Goal: Task Accomplishment & Management: Manage account settings

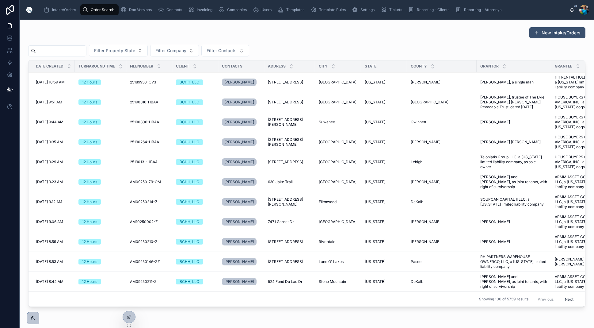
click at [60, 52] on input "text" at bounding box center [61, 51] width 50 height 9
type input "******"
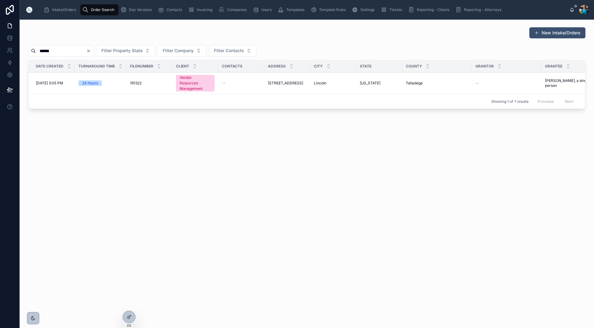
click at [287, 82] on span "[STREET_ADDRESS]" at bounding box center [285, 83] width 35 height 5
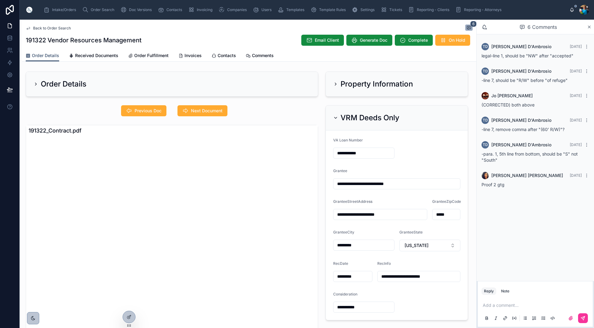
click at [336, 83] on icon at bounding box center [335, 84] width 5 height 5
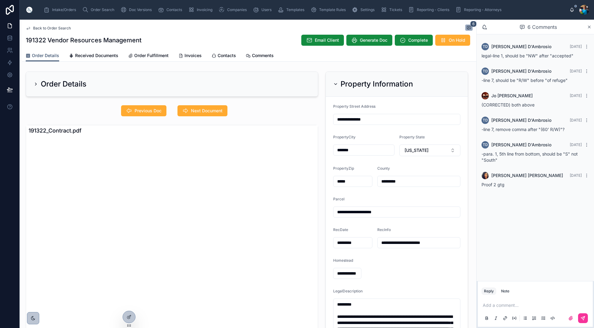
click at [148, 111] on span "Previous Doc" at bounding box center [148, 111] width 27 height 6
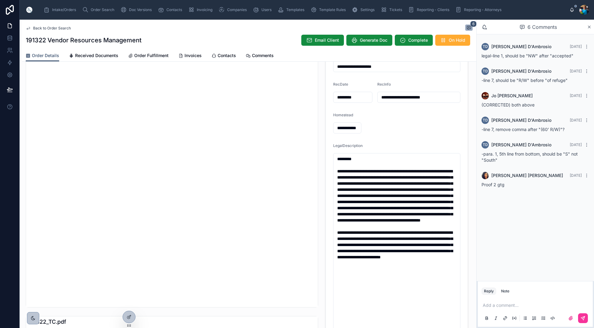
scroll to position [147, 0]
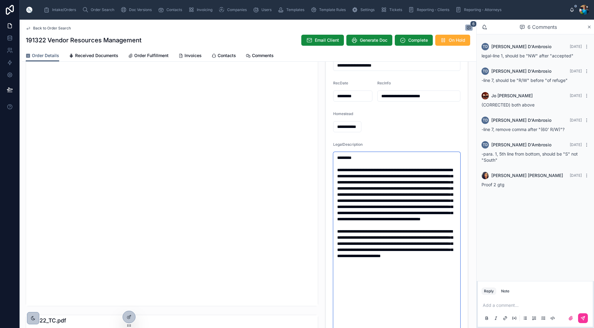
drag, startPoint x: 449, startPoint y: 282, endPoint x: 332, endPoint y: 156, distance: 172.4
click at [332, 156] on form "**********" at bounding box center [397, 149] width 142 height 398
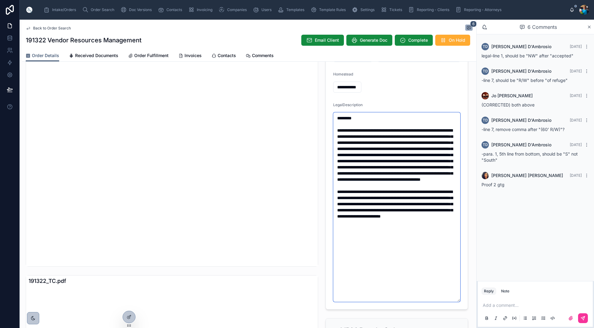
scroll to position [185, 0]
click at [374, 181] on textarea "**********" at bounding box center [396, 207] width 127 height 189
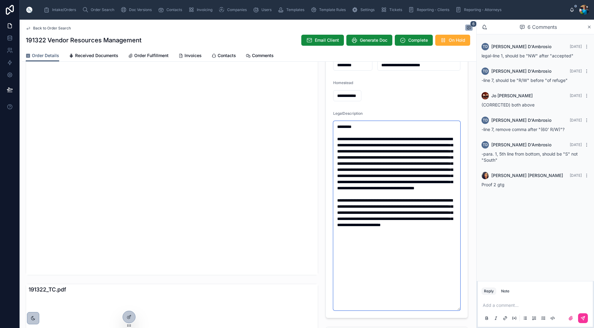
scroll to position [0, 0]
click at [400, 170] on textarea "**********" at bounding box center [396, 215] width 127 height 189
type textarea "**********"
click at [490, 307] on p at bounding box center [537, 305] width 108 height 6
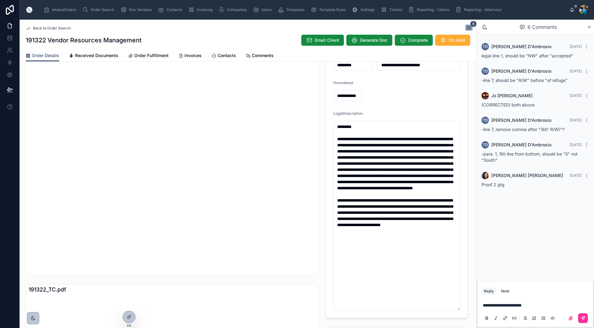
click at [585, 316] on icon at bounding box center [583, 317] width 5 height 5
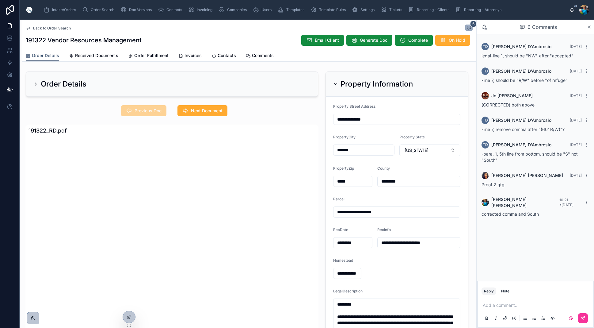
drag, startPoint x: 334, startPoint y: 83, endPoint x: 334, endPoint y: 96, distance: 13.5
click at [334, 83] on icon at bounding box center [335, 84] width 5 height 5
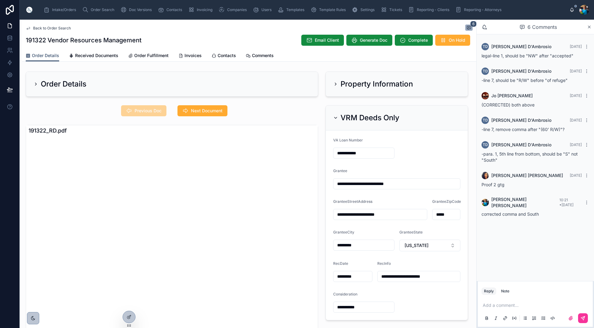
drag, startPoint x: 200, startPoint y: 112, endPoint x: 207, endPoint y: 131, distance: 21.0
click at [200, 112] on span "Next Document" at bounding box center [207, 111] width 32 height 6
click at [336, 116] on icon at bounding box center [335, 117] width 5 height 5
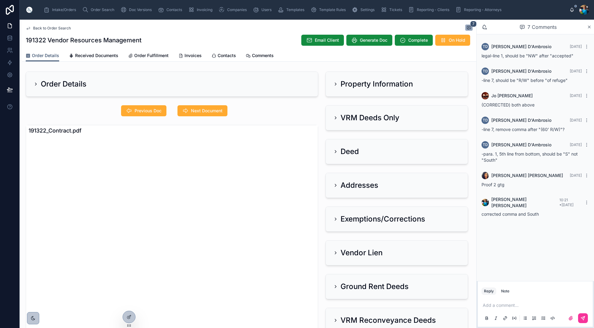
click at [337, 184] on icon at bounding box center [335, 185] width 5 height 5
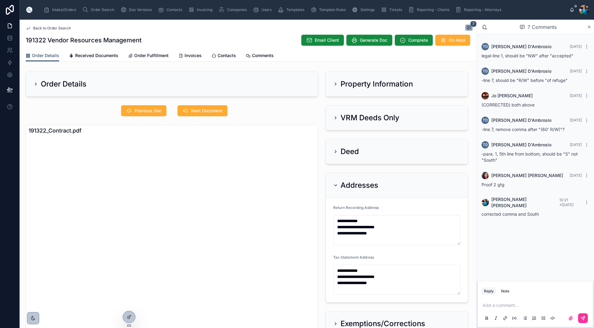
click at [337, 184] on icon at bounding box center [335, 185] width 5 height 5
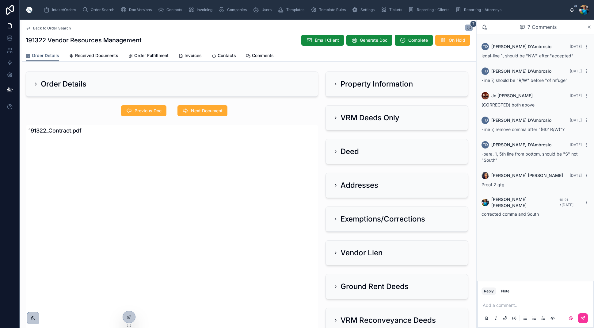
drag, startPoint x: 337, startPoint y: 116, endPoint x: 302, endPoint y: 132, distance: 38.4
click at [337, 116] on icon at bounding box center [335, 117] width 5 height 5
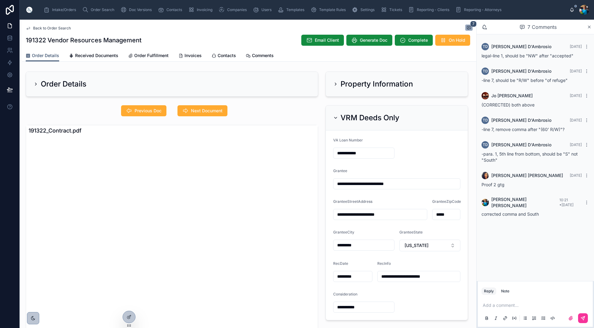
click at [334, 117] on icon at bounding box center [335, 117] width 2 height 1
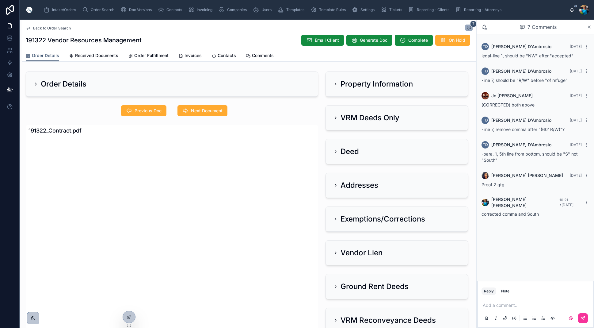
click at [214, 111] on span "Next Document" at bounding box center [207, 111] width 32 height 6
click at [214, 111] on span "Next Document" at bounding box center [201, 110] width 49 height 11
click at [337, 187] on icon at bounding box center [335, 185] width 5 height 5
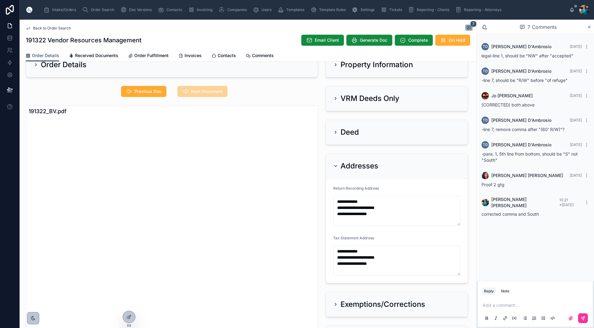
scroll to position [10, 0]
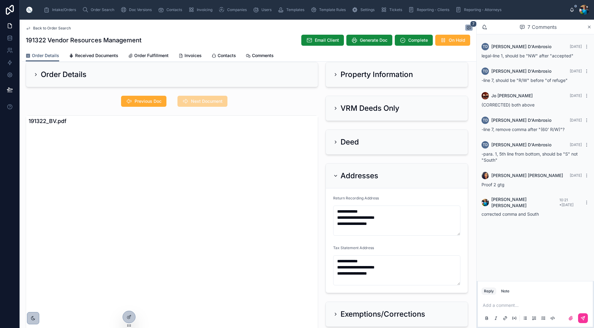
click at [485, 307] on p at bounding box center [537, 305] width 108 height 6
click at [585, 318] on icon at bounding box center [583, 317] width 5 height 5
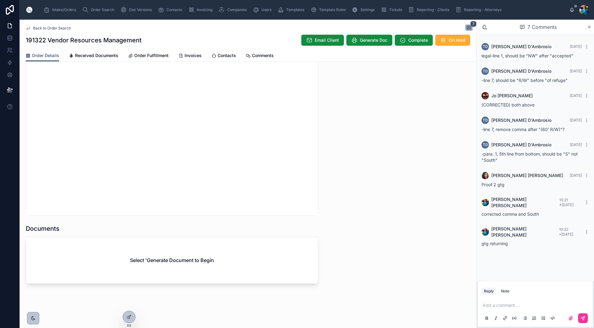
scroll to position [573, 0]
click at [380, 42] on span "Generate Doc" at bounding box center [374, 40] width 28 height 6
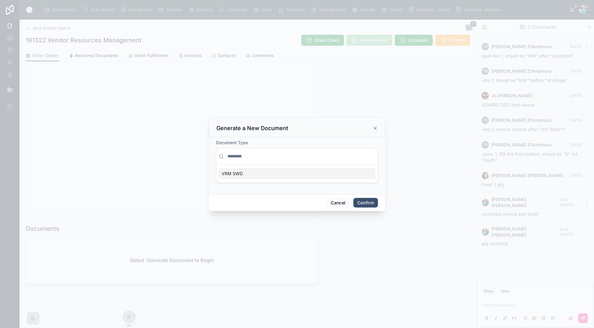
click at [367, 173] on div "VRM SWD" at bounding box center [297, 173] width 156 height 10
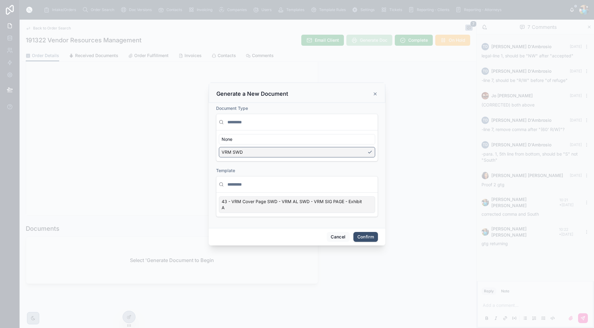
click at [369, 205] on div "43 - VRM Cover Page SWD - VRM AL SWD - VRM SIG PAGE - Exhibit A" at bounding box center [297, 204] width 156 height 17
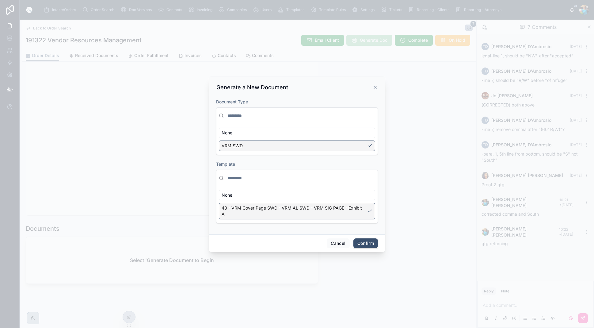
click at [367, 245] on button "Confirm" at bounding box center [365, 243] width 25 height 10
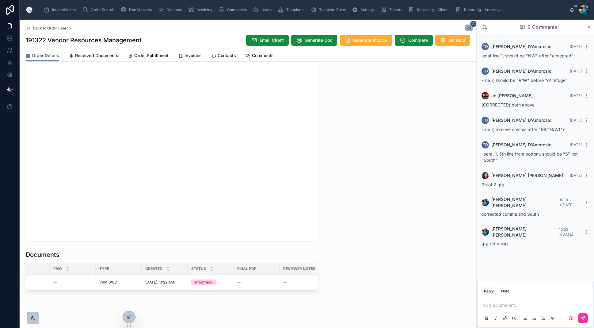
scroll to position [0, 22]
click at [0, 0] on span "Edit" at bounding box center [0, 0] width 0 height 0
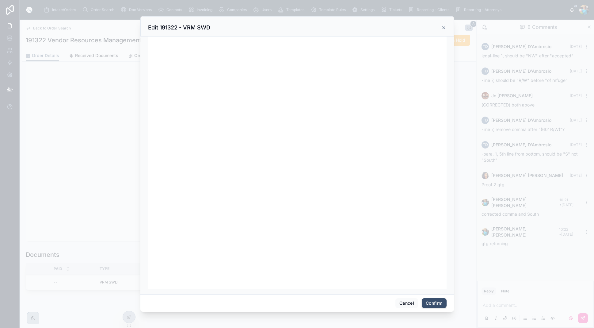
scroll to position [0, 0]
click at [425, 304] on button "Confirm" at bounding box center [434, 303] width 25 height 10
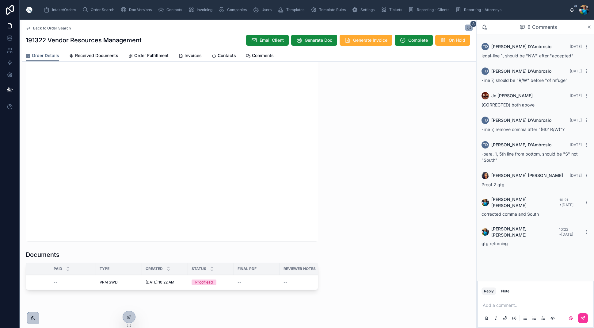
scroll to position [0, 0]
click at [0, 0] on span "Ready for QC" at bounding box center [0, 0] width 0 height 0
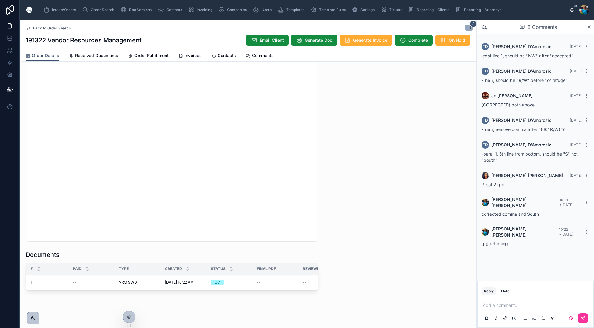
click at [0, 0] on span "Finalize Document" at bounding box center [0, 0] width 0 height 0
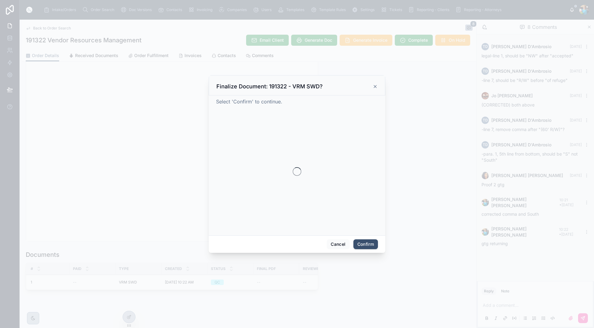
click at [255, 276] on div at bounding box center [297, 164] width 594 height 328
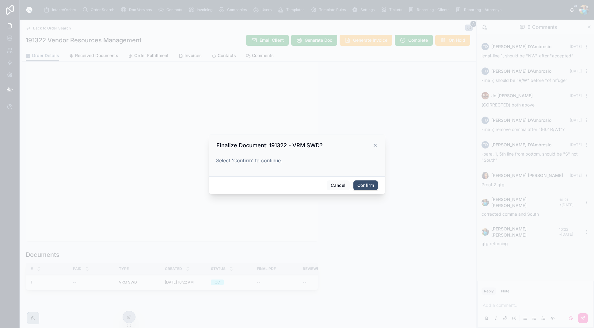
click at [373, 185] on button "Confirm" at bounding box center [365, 185] width 25 height 10
click at [373, 185] on span at bounding box center [370, 185] width 15 height 12
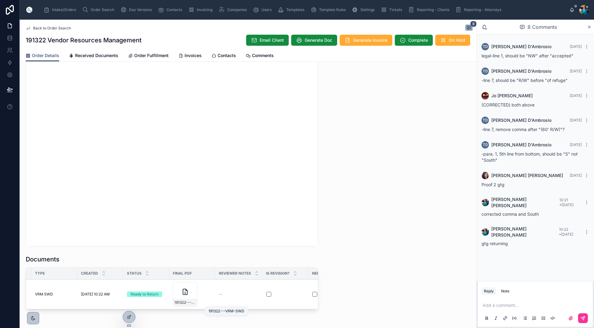
scroll to position [0, 86]
click at [190, 301] on span "191322---VRM-SWD" at bounding box center [185, 302] width 21 height 5
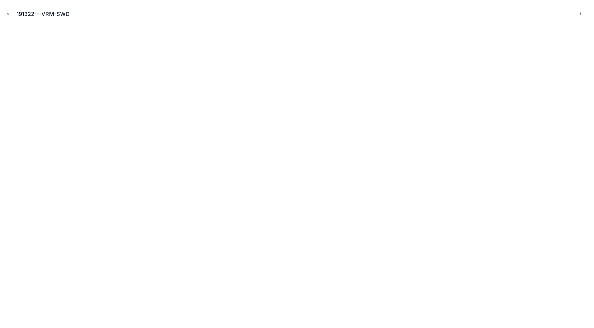
drag, startPoint x: 7, startPoint y: 12, endPoint x: 35, endPoint y: 52, distance: 49.1
click at [8, 13] on button "Close modal" at bounding box center [8, 14] width 7 height 7
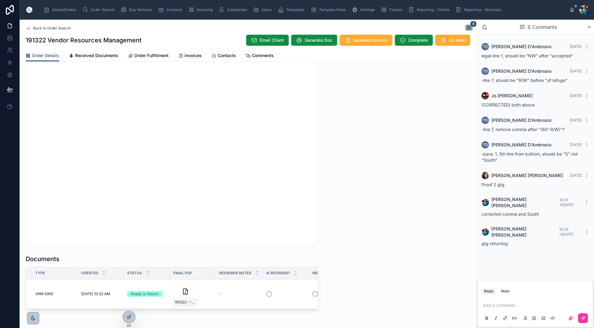
click at [0, 0] on span "Sent to Client" at bounding box center [0, 0] width 0 height 0
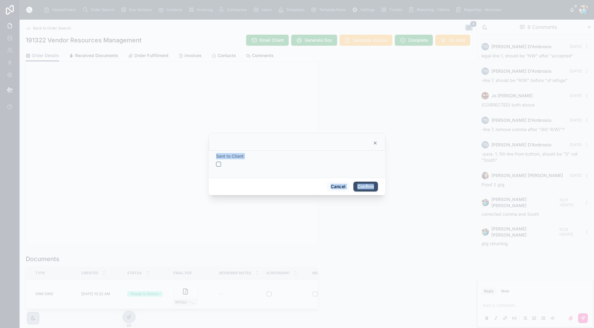
drag, startPoint x: 217, startPoint y: 163, endPoint x: 224, endPoint y: 166, distance: 7.5
click at [218, 164] on button "button" at bounding box center [218, 164] width 5 height 5
drag, startPoint x: 362, startPoint y: 185, endPoint x: 358, endPoint y: 200, distance: 15.5
click at [361, 186] on button "Confirm" at bounding box center [365, 186] width 25 height 10
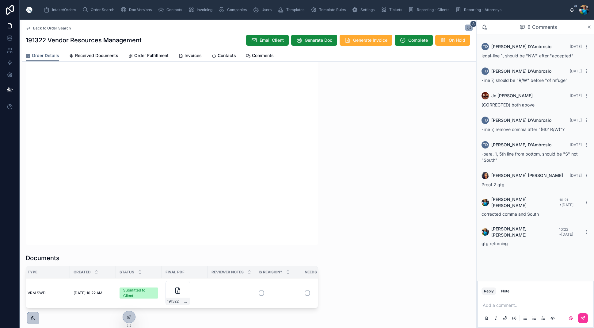
scroll to position [0, 95]
click at [0, 0] on span "Send for Review" at bounding box center [0, 0] width 0 height 0
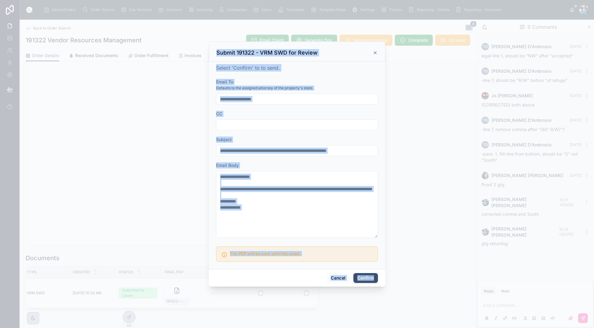
click at [366, 278] on button "Confirm" at bounding box center [365, 278] width 25 height 10
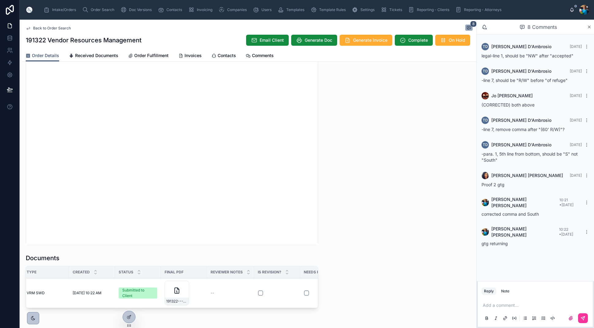
click at [367, 36] on button "Generate Invoice" at bounding box center [366, 40] width 53 height 11
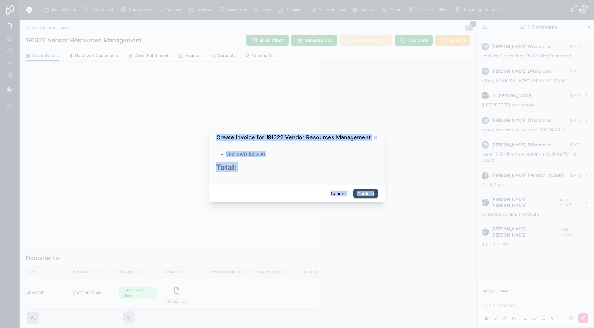
click at [367, 36] on div at bounding box center [297, 164] width 594 height 328
click at [361, 194] on button "Confirm" at bounding box center [365, 193] width 25 height 10
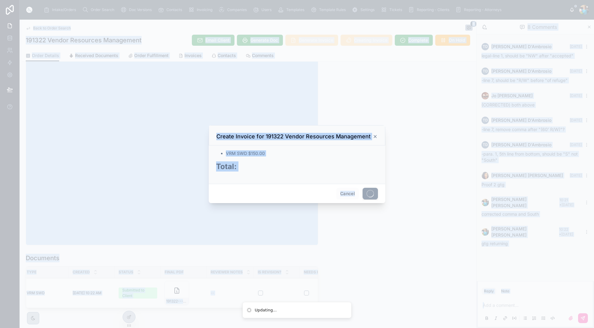
click at [361, 194] on div "Cancel" at bounding box center [297, 193] width 177 height 19
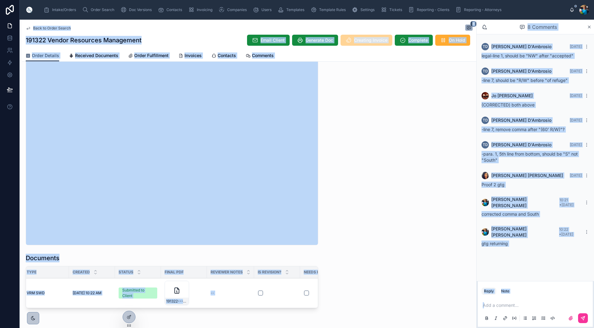
click at [192, 55] on span "Invoices" at bounding box center [193, 55] width 17 height 6
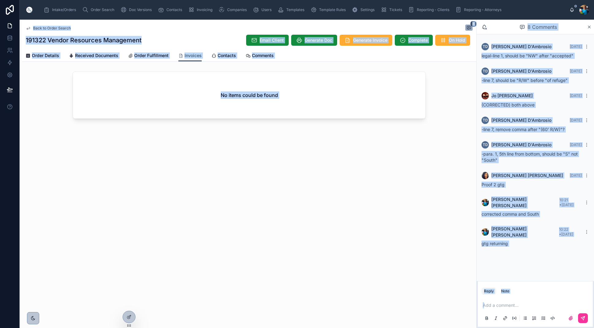
click at [371, 40] on span "Generate Invoice" at bounding box center [370, 40] width 34 height 6
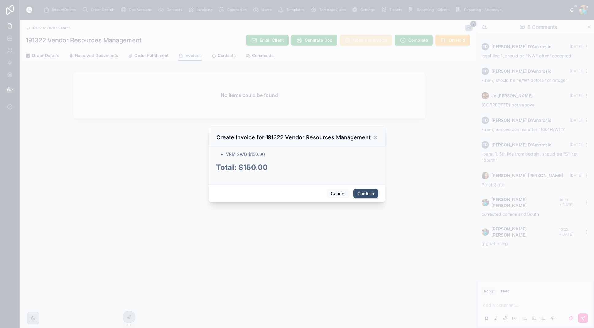
click at [364, 190] on button "Confirm" at bounding box center [365, 193] width 25 height 10
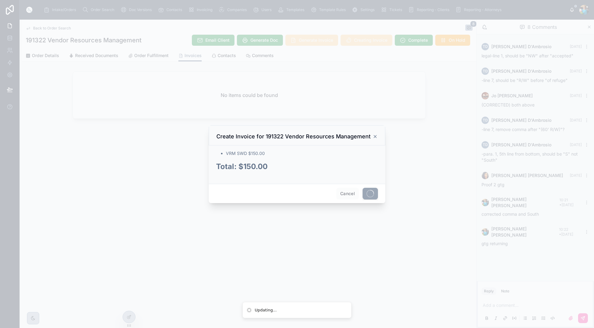
click at [364, 190] on span at bounding box center [370, 194] width 15 height 12
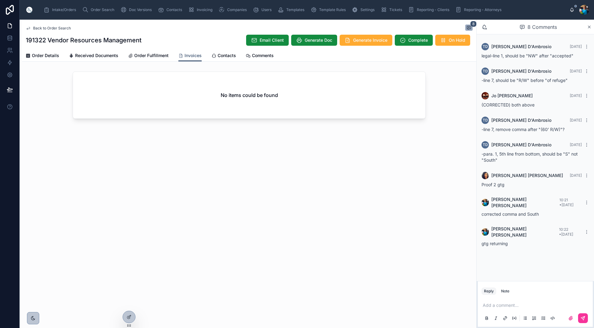
click at [201, 106] on div "No items could be found" at bounding box center [249, 95] width 352 height 47
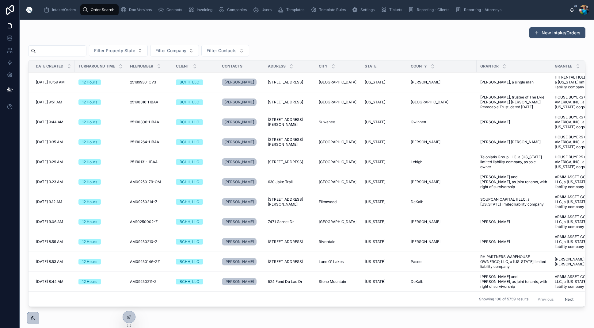
click at [86, 48] on input "text" at bounding box center [61, 51] width 50 height 9
type input "******"
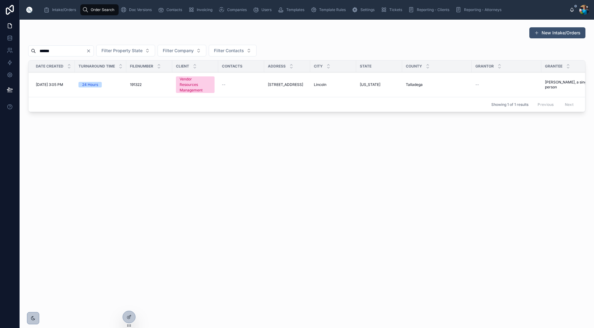
click at [278, 86] on span "[STREET_ADDRESS]" at bounding box center [285, 84] width 35 height 5
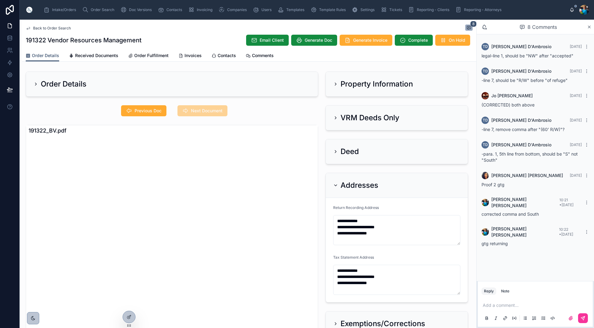
click at [188, 54] on span "Invoices" at bounding box center [193, 55] width 17 height 6
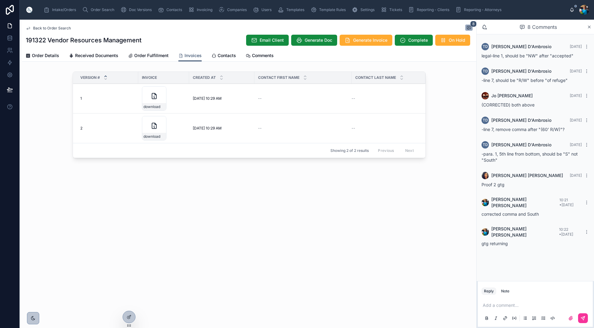
click at [0, 0] on span "Delete" at bounding box center [0, 0] width 0 height 0
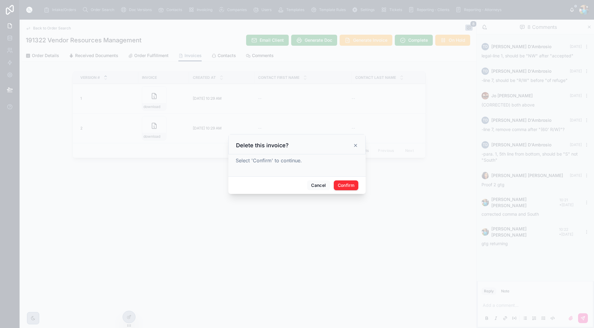
click at [346, 186] on button "Confirm" at bounding box center [346, 185] width 25 height 10
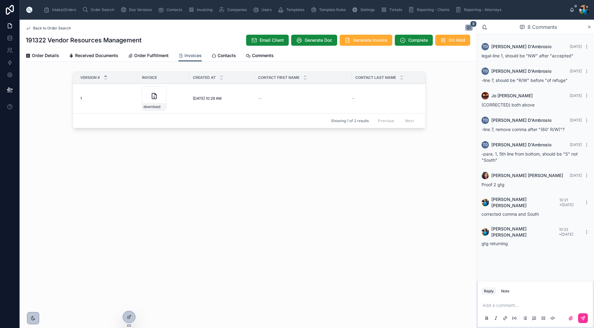
click at [0, 0] on icon at bounding box center [0, 0] width 0 height 0
